Goal: Complete application form: Complete application form

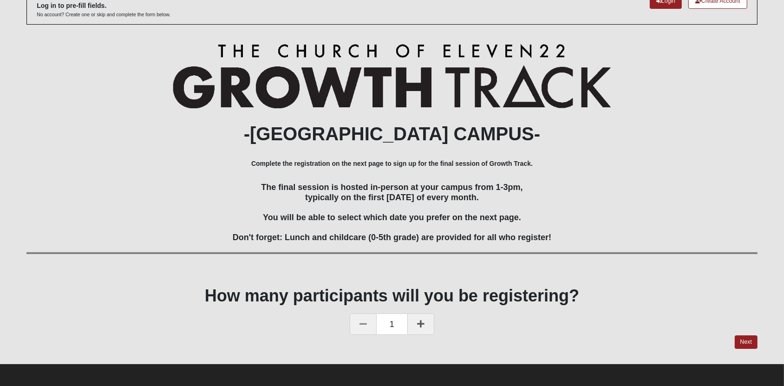
scroll to position [61, 0]
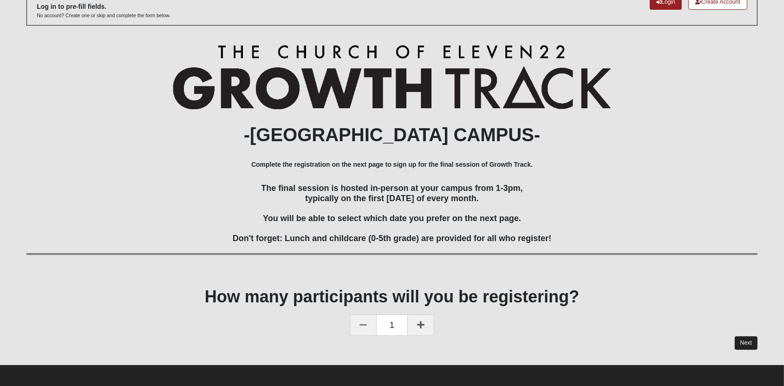
click at [747, 342] on link "Next" at bounding box center [745, 342] width 23 height 13
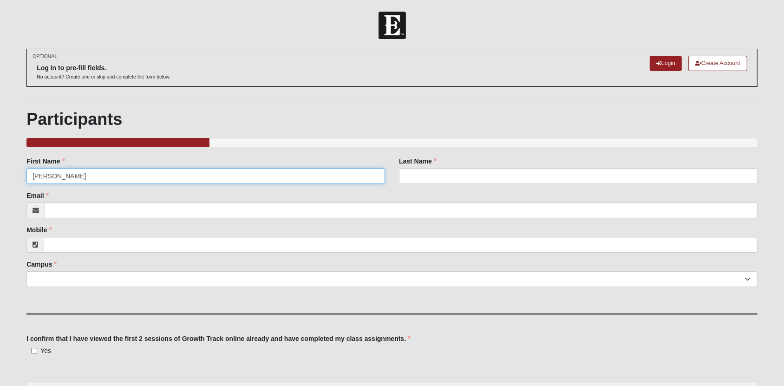
type input "Christy"
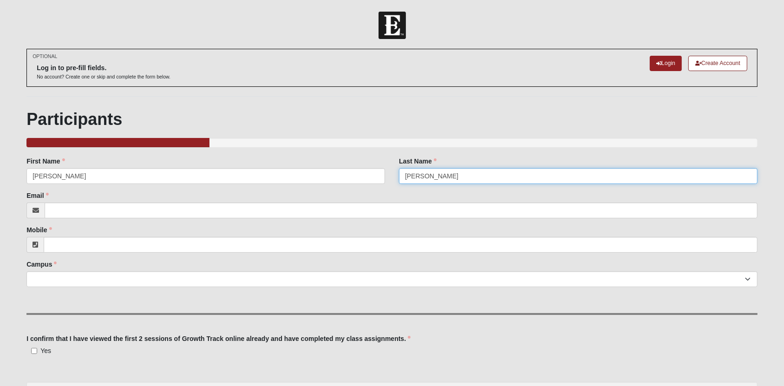
type input "Chambers"
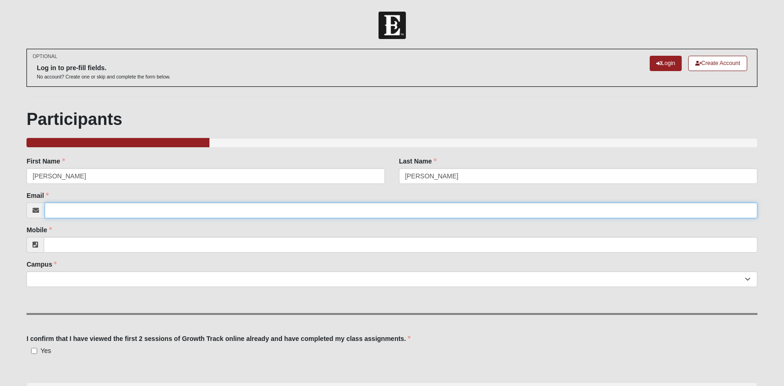
type input "neflmom@gmail.com"
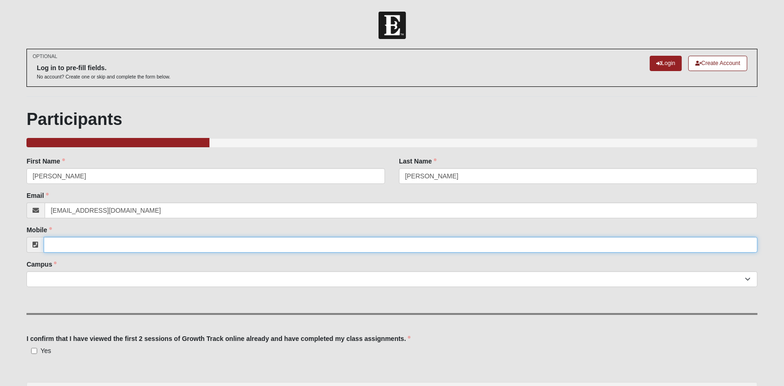
click at [128, 247] on input "Mobile" at bounding box center [401, 245] width 714 height 16
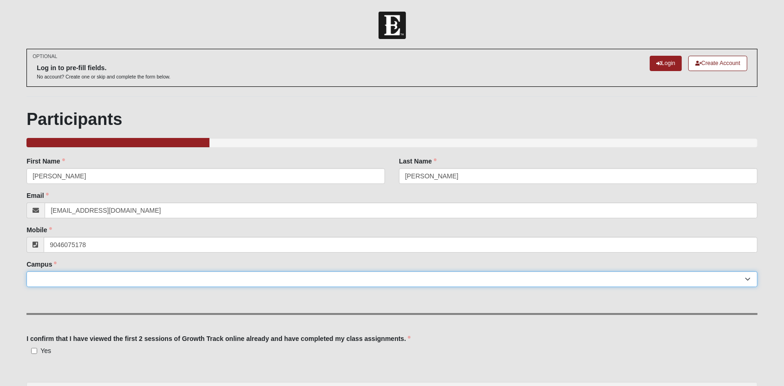
type input "(904) 607-5178"
select select "17"
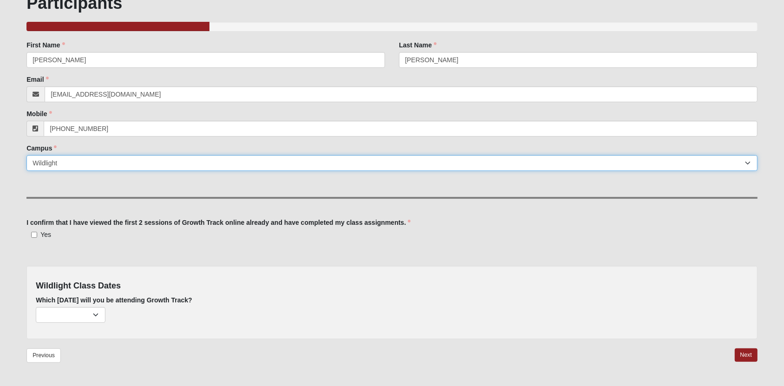
scroll to position [117, 0]
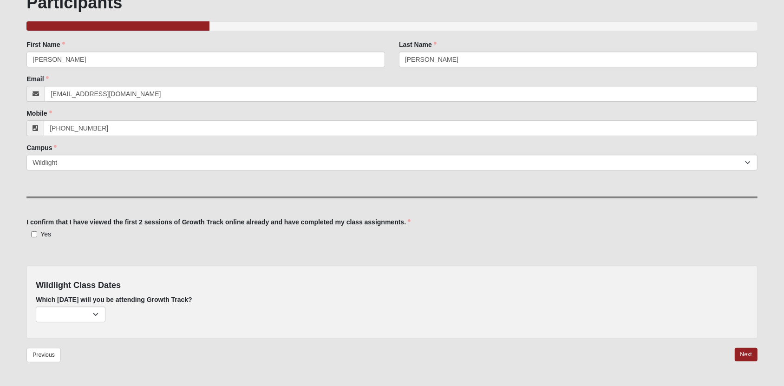
click at [33, 231] on input "Yes" at bounding box center [34, 234] width 6 height 6
checkbox input "true"
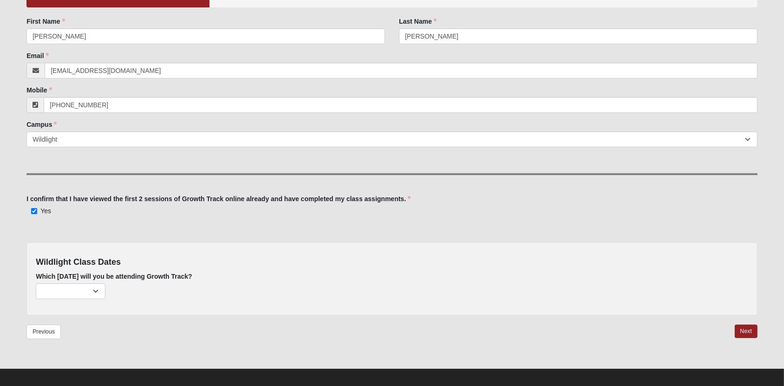
scroll to position [139, 0]
select select "736"
click at [747, 327] on link "Next" at bounding box center [745, 331] width 23 height 13
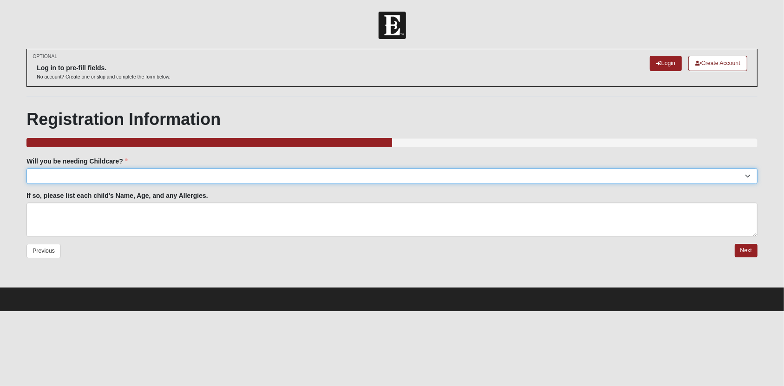
select select "No"
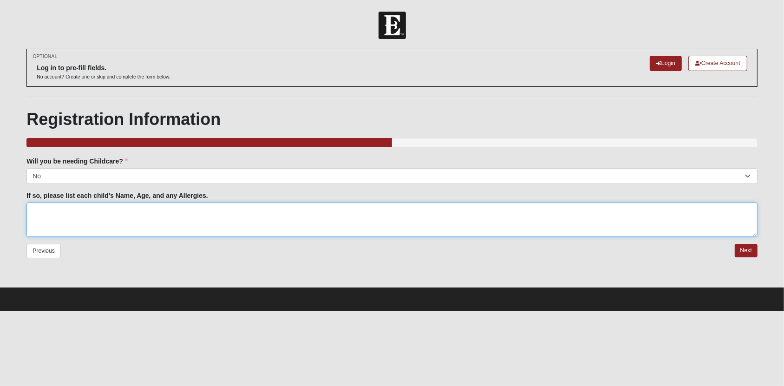
click at [323, 213] on textarea "If so, please list each child's Name, Age, and any Allergies." at bounding box center [391, 219] width 731 height 34
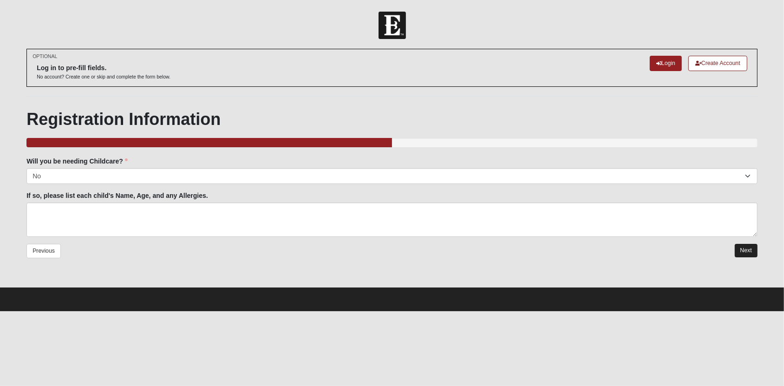
click at [752, 247] on link "Next" at bounding box center [745, 250] width 23 height 13
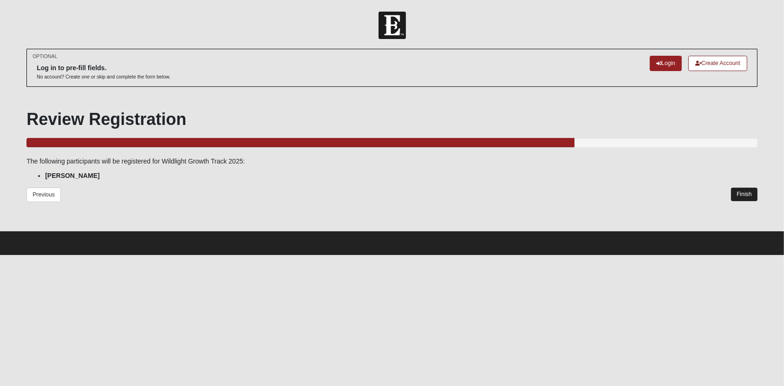
click at [743, 193] on link "Finish" at bounding box center [744, 194] width 26 height 13
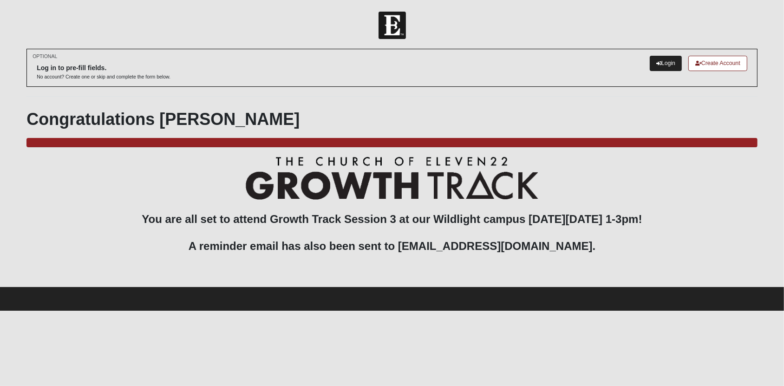
click at [664, 67] on link "Login" at bounding box center [666, 63] width 32 height 15
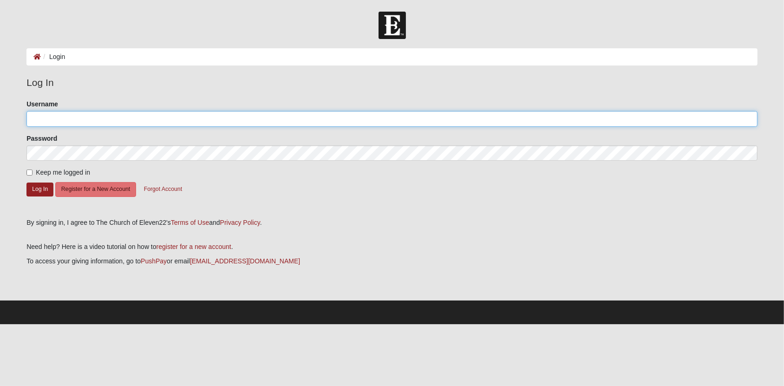
type input "neflmom"
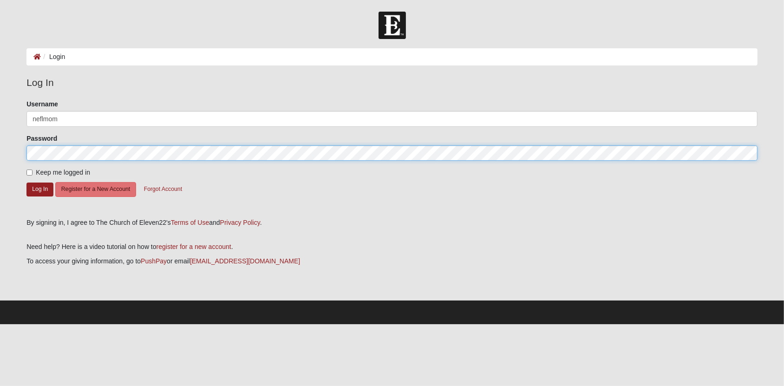
click at [40, 187] on button "Log In" at bounding box center [39, 188] width 27 height 13
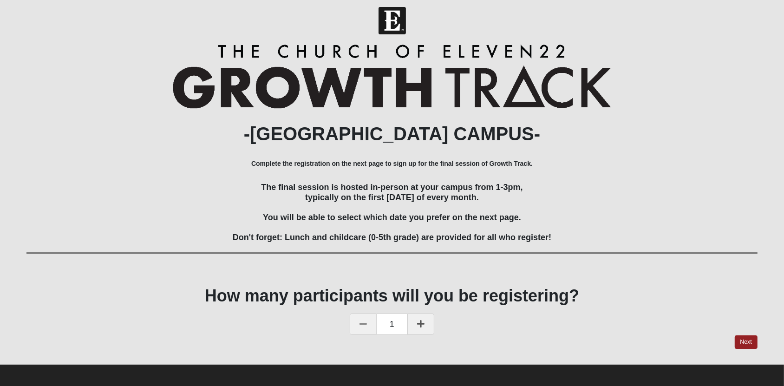
scroll to position [4, 0]
